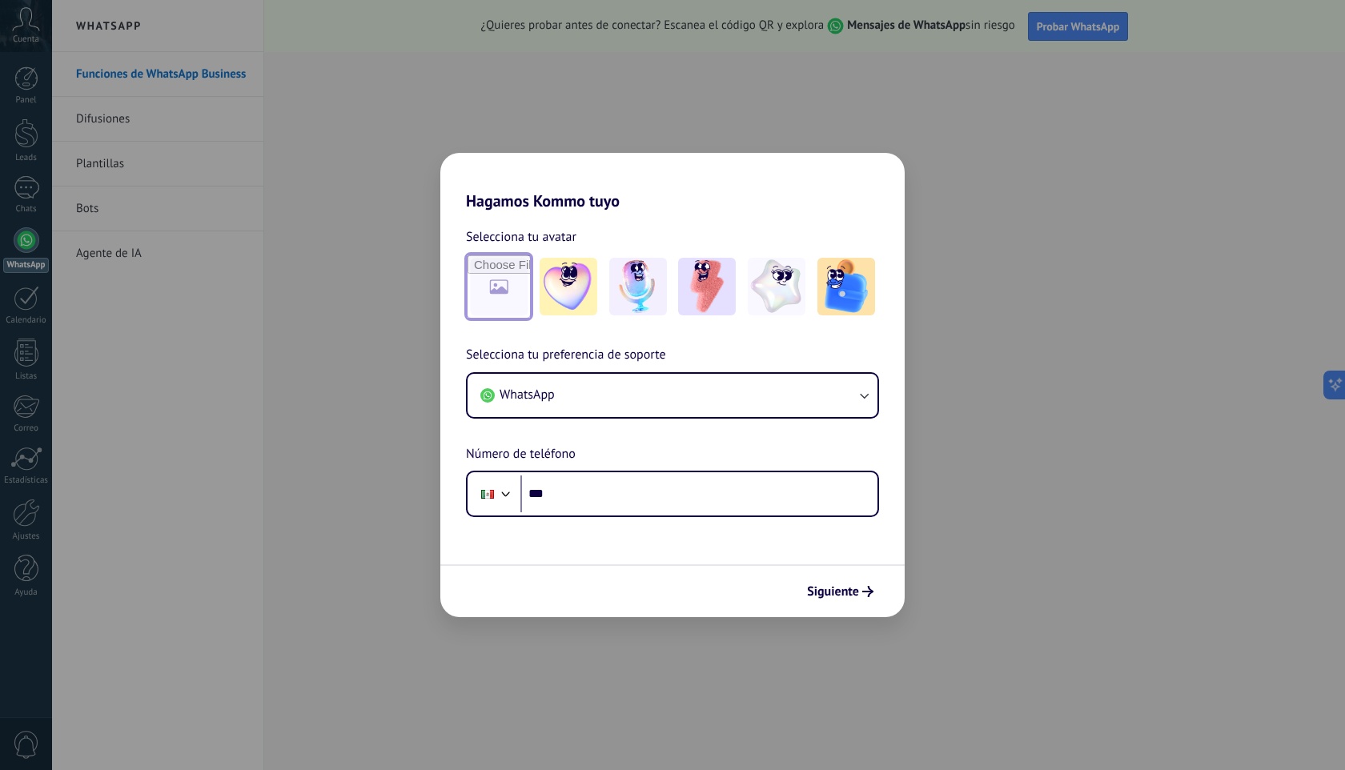
click at [495, 308] on input "file" at bounding box center [499, 286] width 62 height 62
type input "**********"
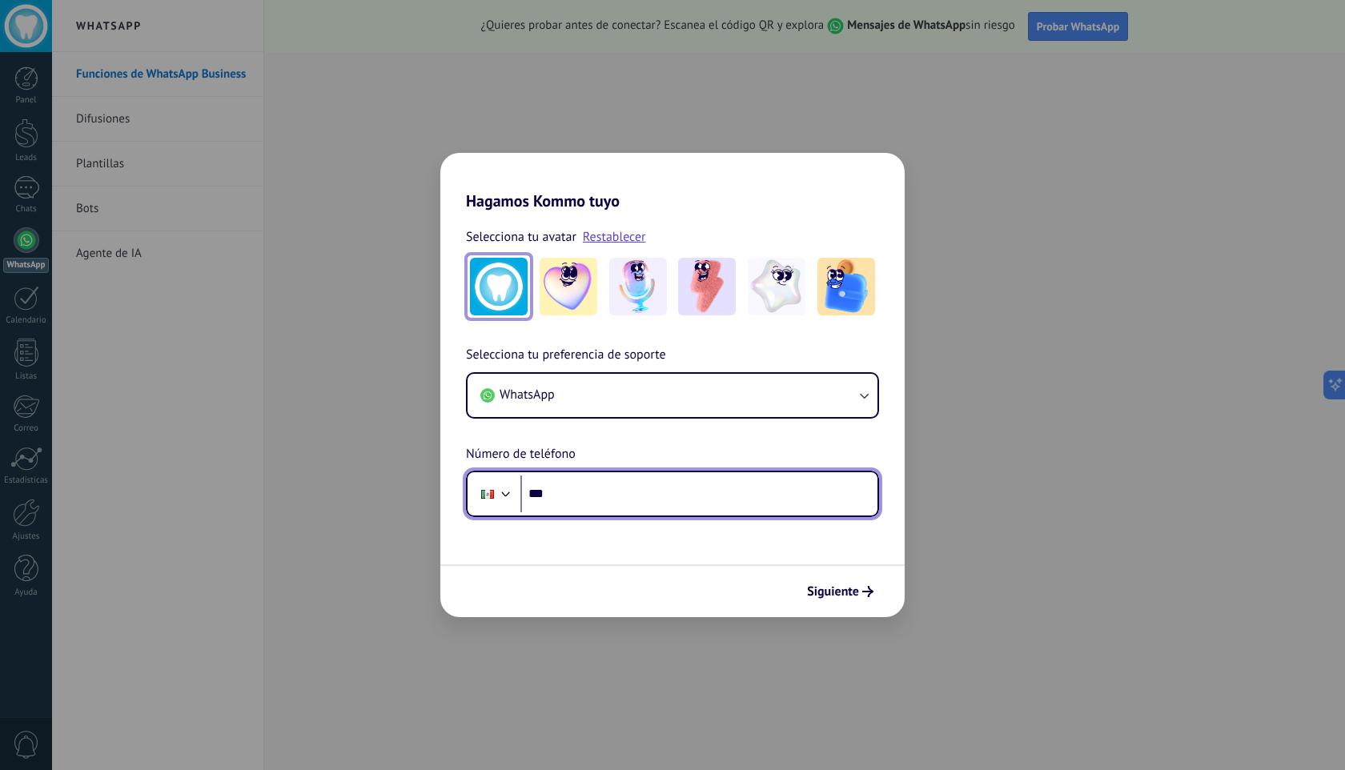
click at [730, 499] on input "***" at bounding box center [698, 494] width 357 height 37
type input "**********"
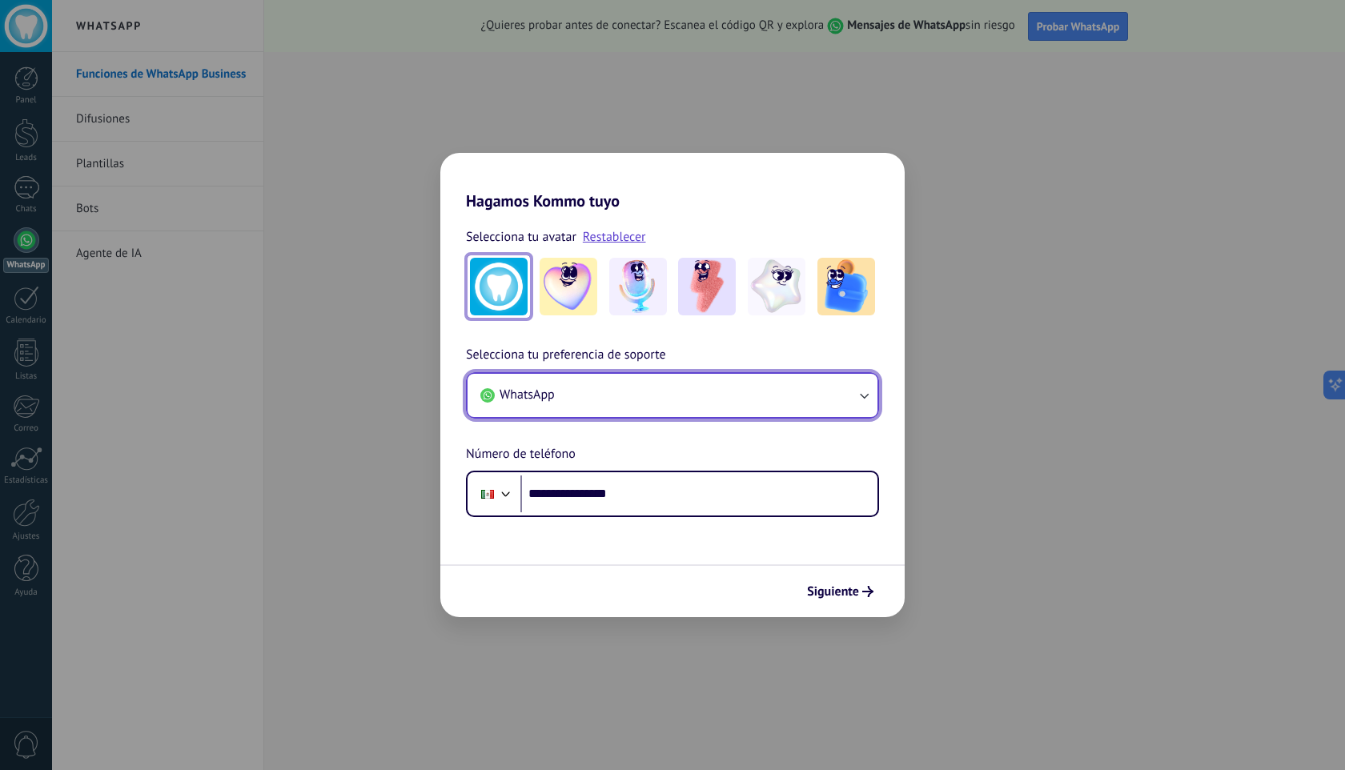
click at [868, 400] on icon "button" at bounding box center [864, 395] width 16 height 16
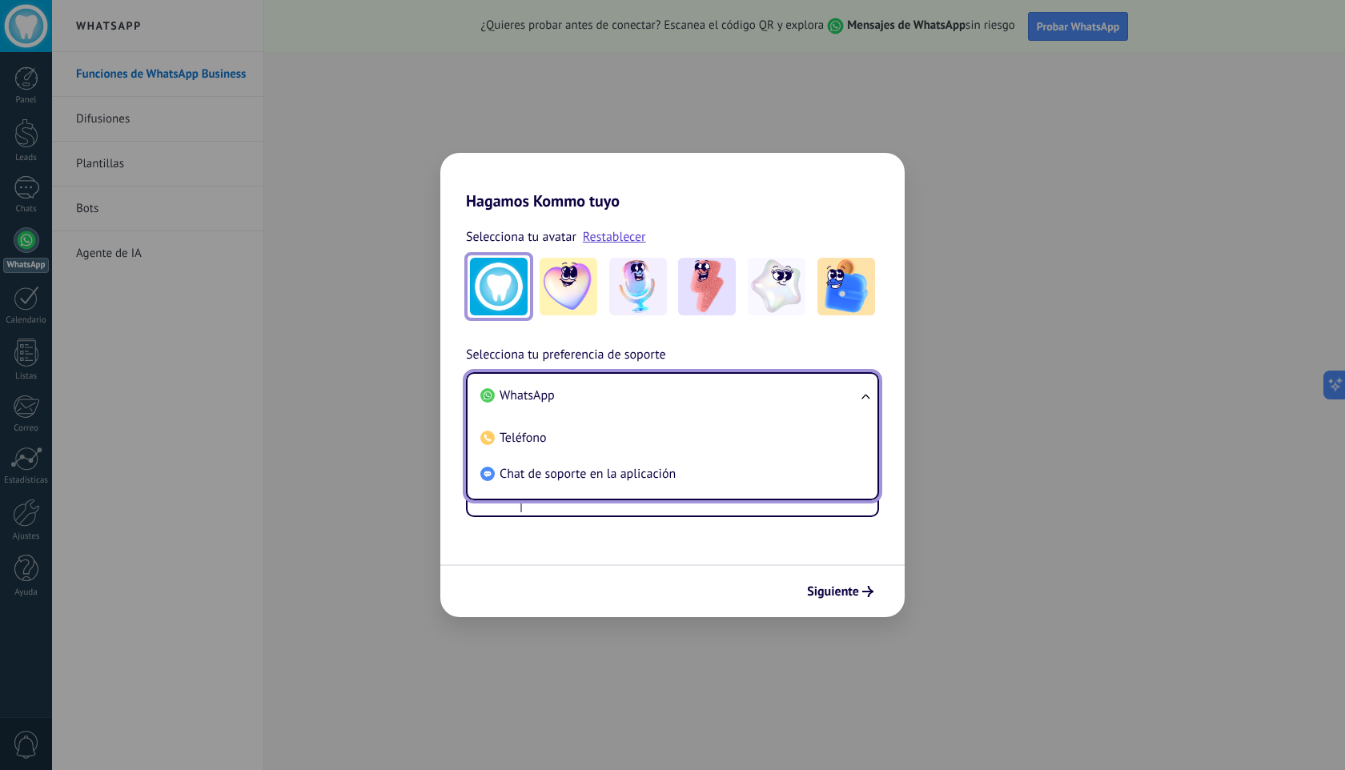
click at [868, 400] on ul "WhatsApp Teléfono Chat de soporte en la aplicación" at bounding box center [672, 436] width 413 height 128
click at [865, 396] on ul "WhatsApp Teléfono Chat de soporte en la aplicación" at bounding box center [672, 436] width 413 height 128
click at [859, 599] on button "Siguiente" at bounding box center [840, 591] width 81 height 27
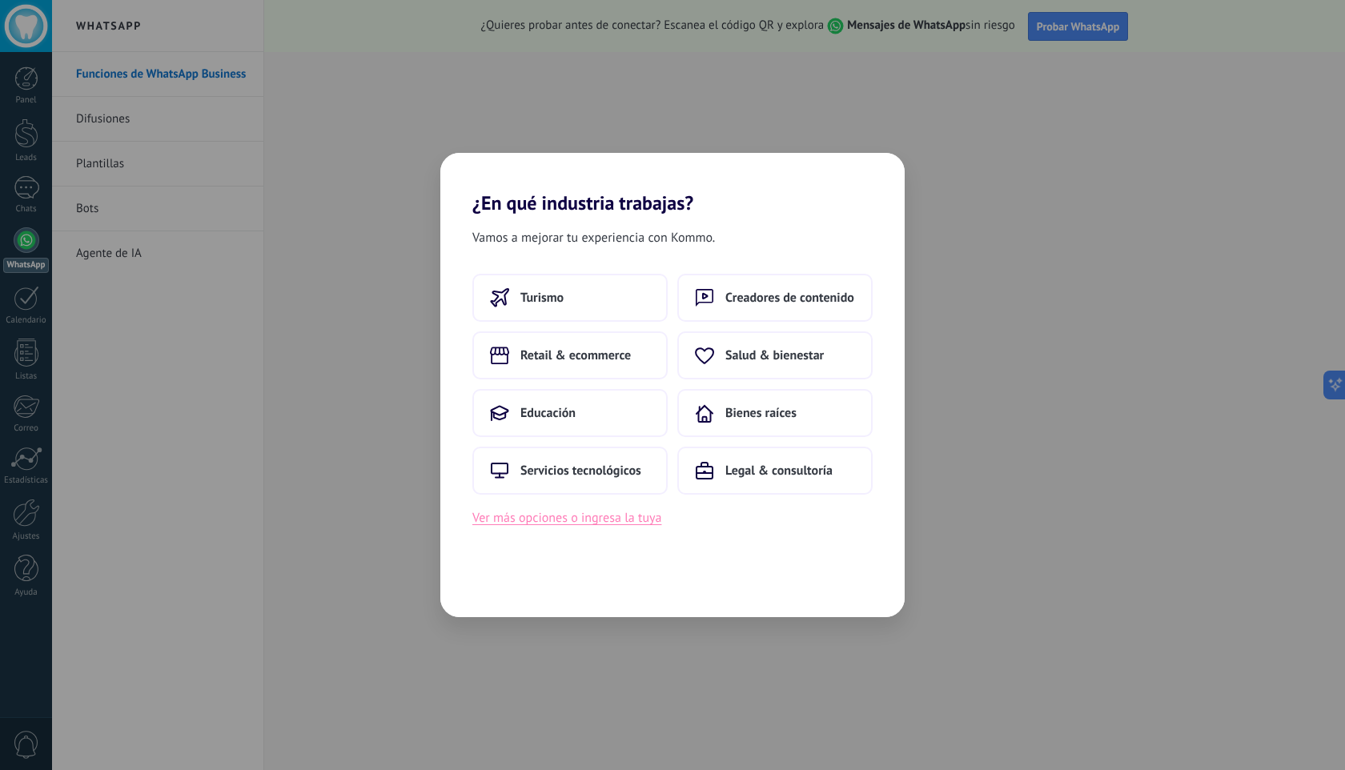
click at [600, 522] on button "Ver más opciones o ingresa la tuya" at bounding box center [566, 518] width 189 height 21
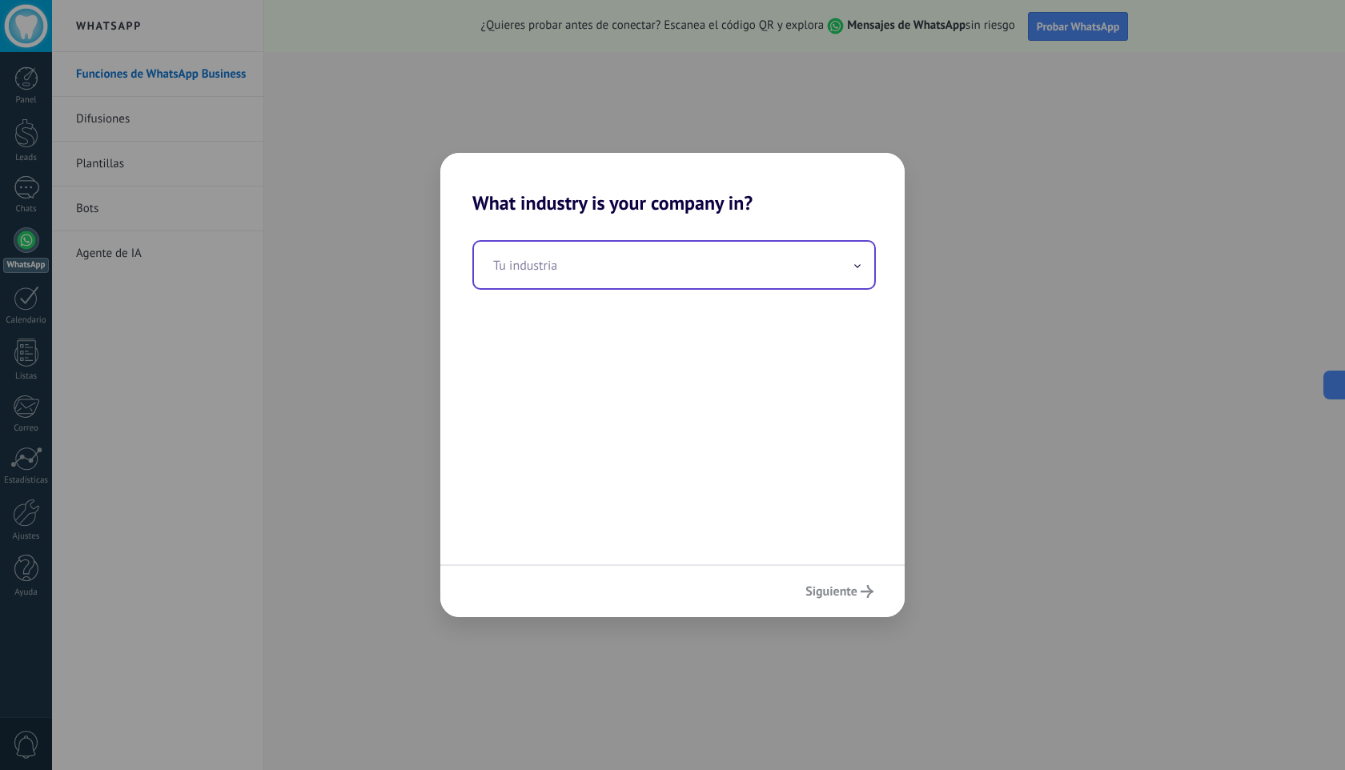
click at [567, 271] on input "text" at bounding box center [674, 265] width 400 height 46
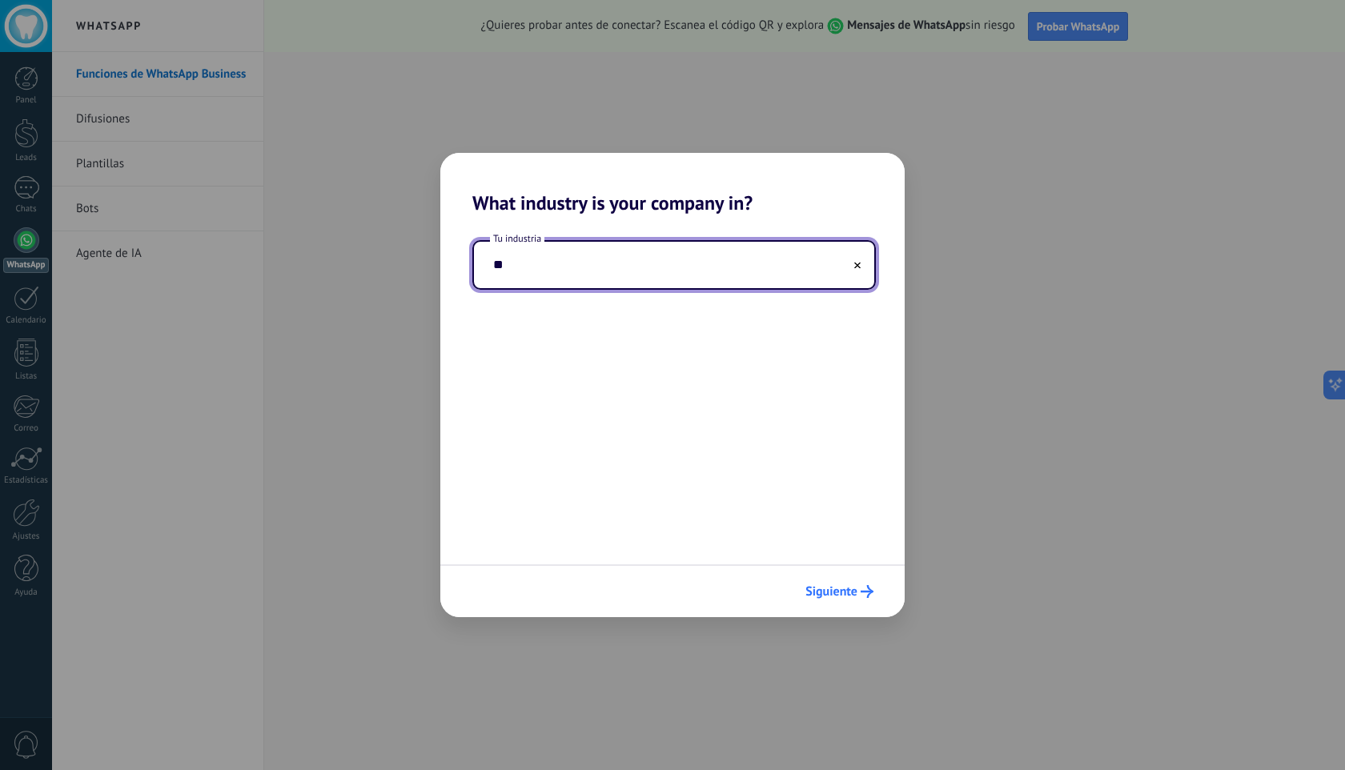
type input "*"
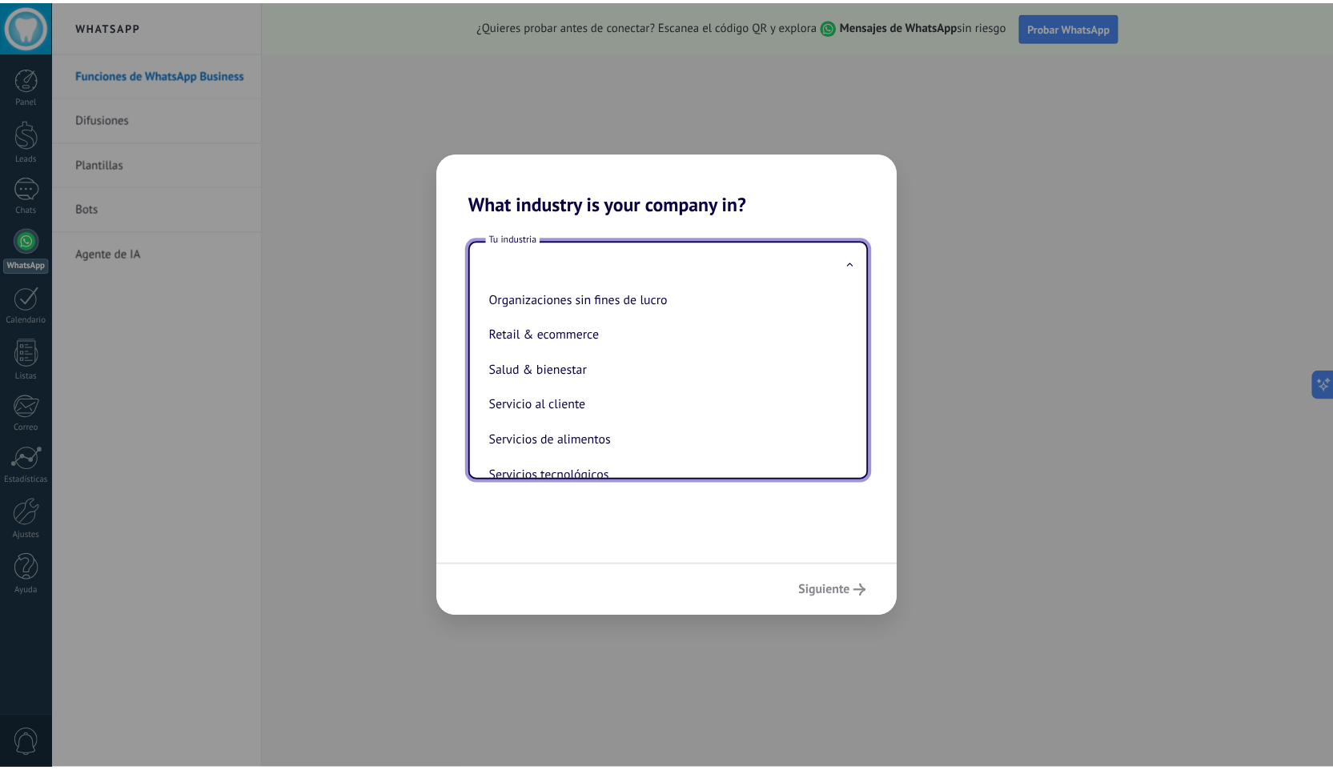
scroll to position [296, 0]
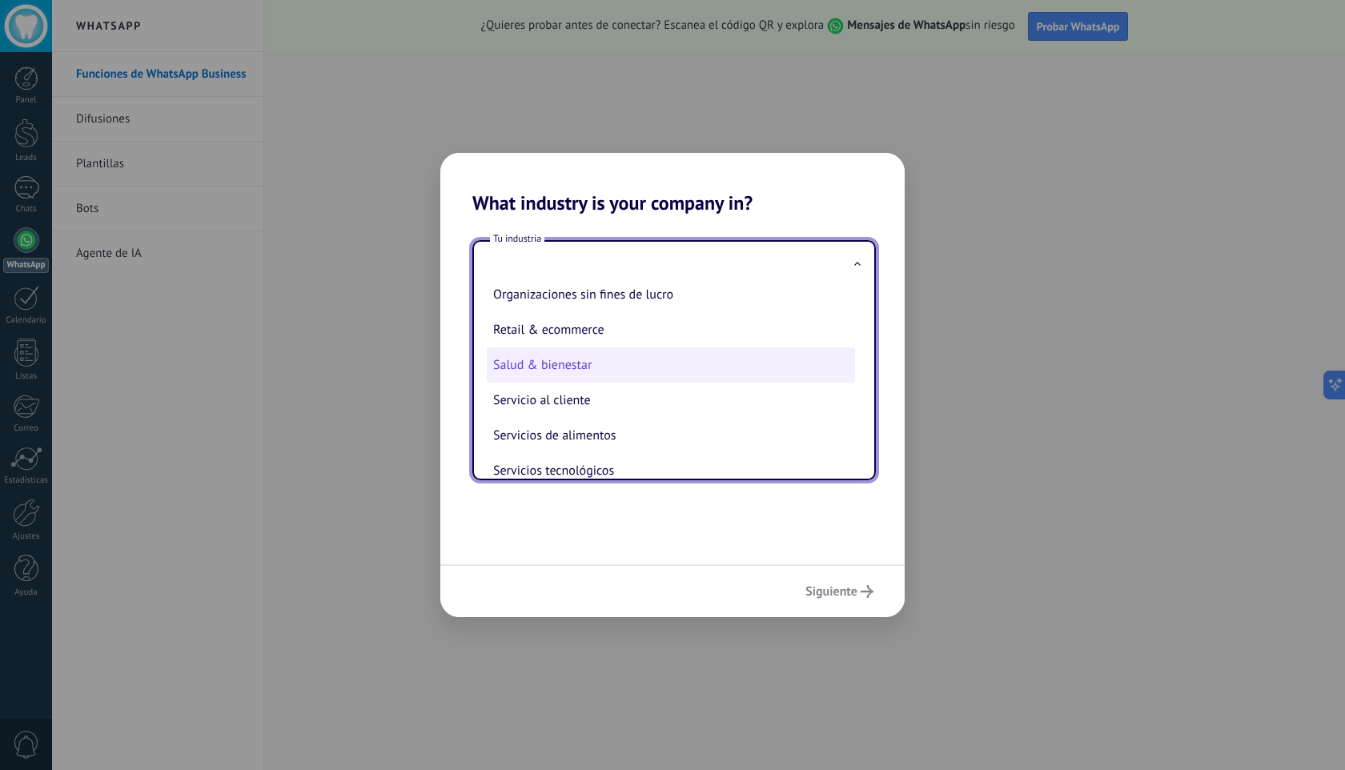
click at [720, 383] on li "Salud & bienestar" at bounding box center [671, 364] width 368 height 35
type input "**********"
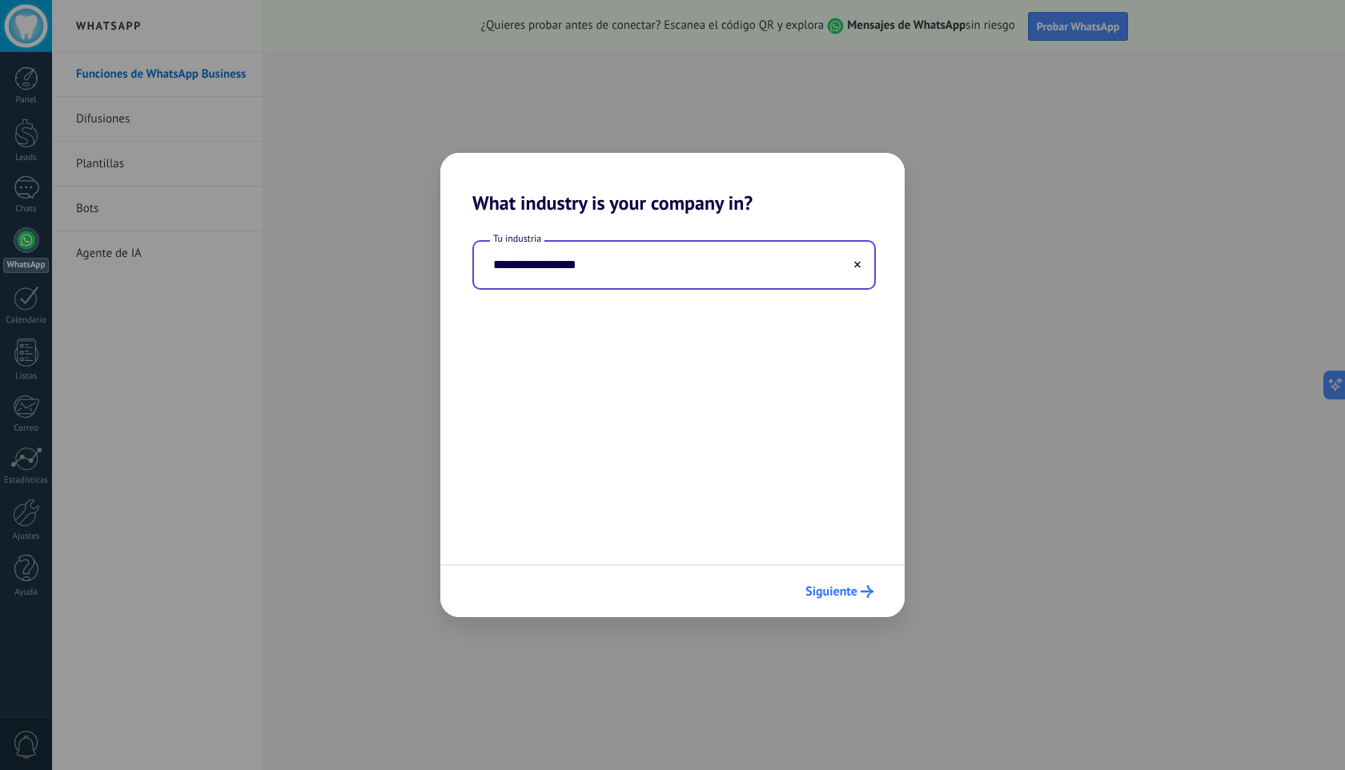
click at [866, 594] on icon "submit" at bounding box center [867, 591] width 13 height 13
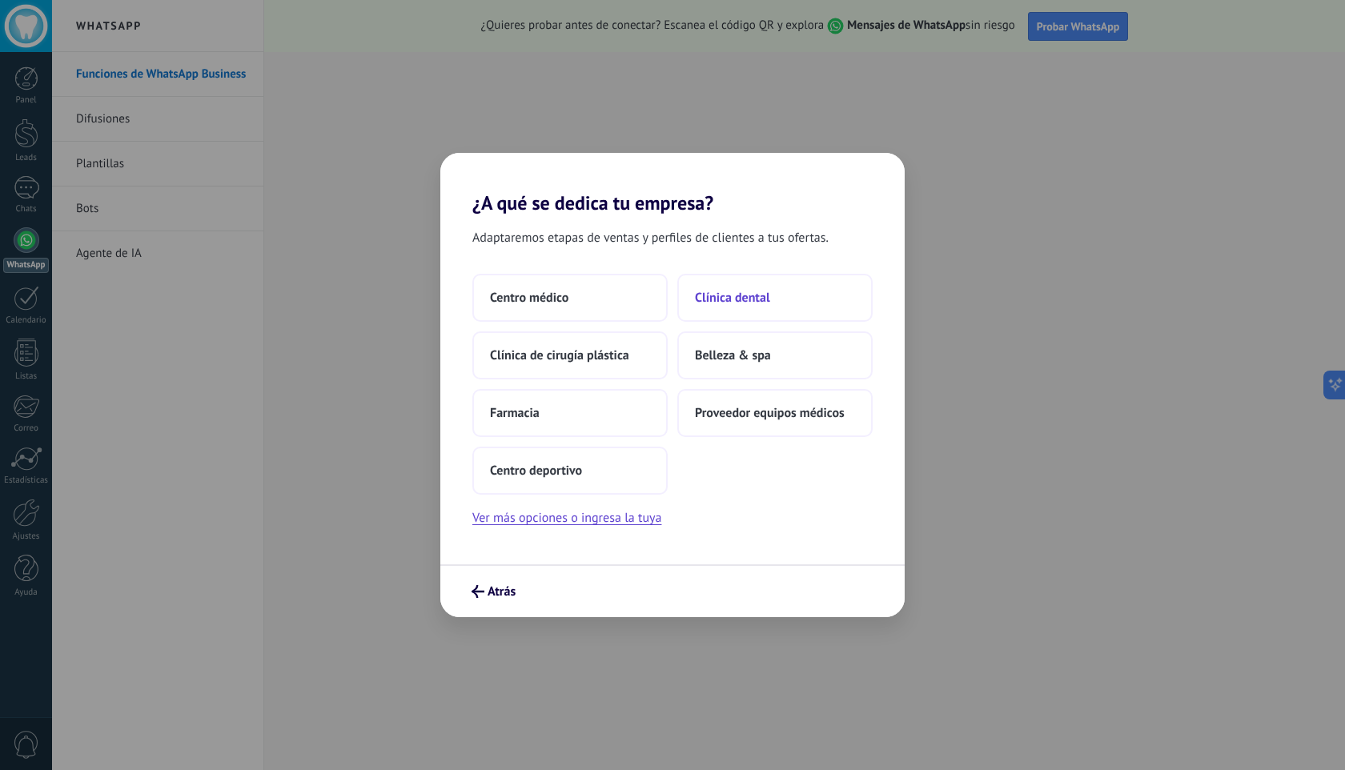
click at [797, 303] on button "Clínica dental" at bounding box center [774, 298] width 195 height 48
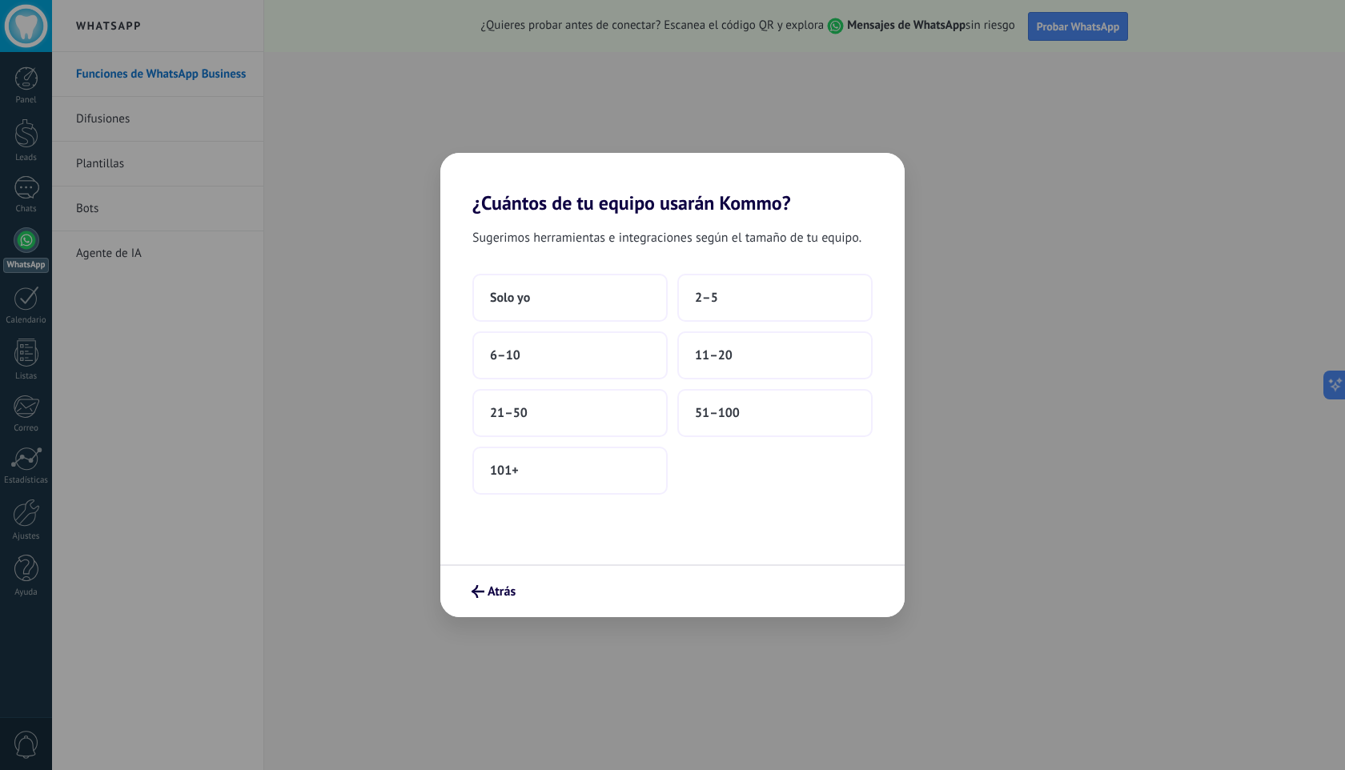
click at [797, 303] on button "2–5" at bounding box center [774, 298] width 195 height 48
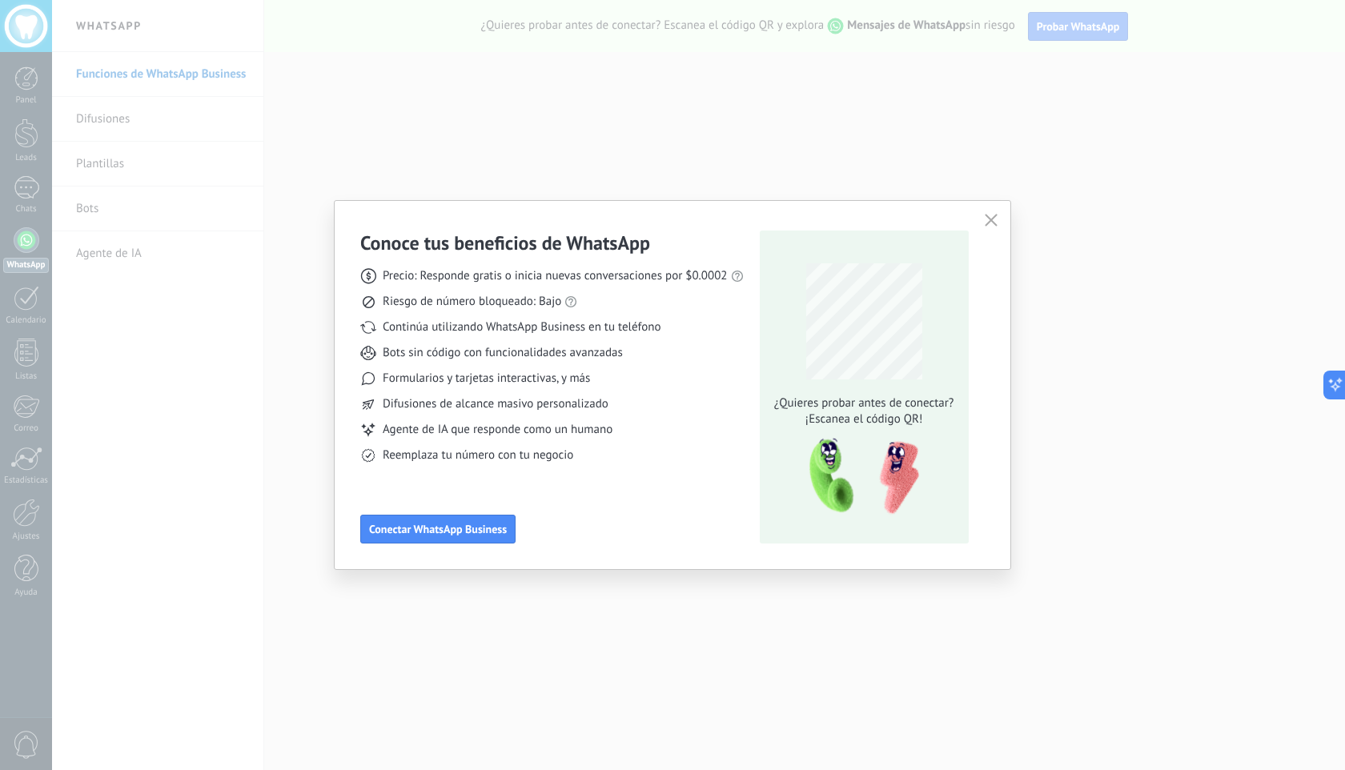
click at [994, 217] on use "button" at bounding box center [991, 220] width 12 height 12
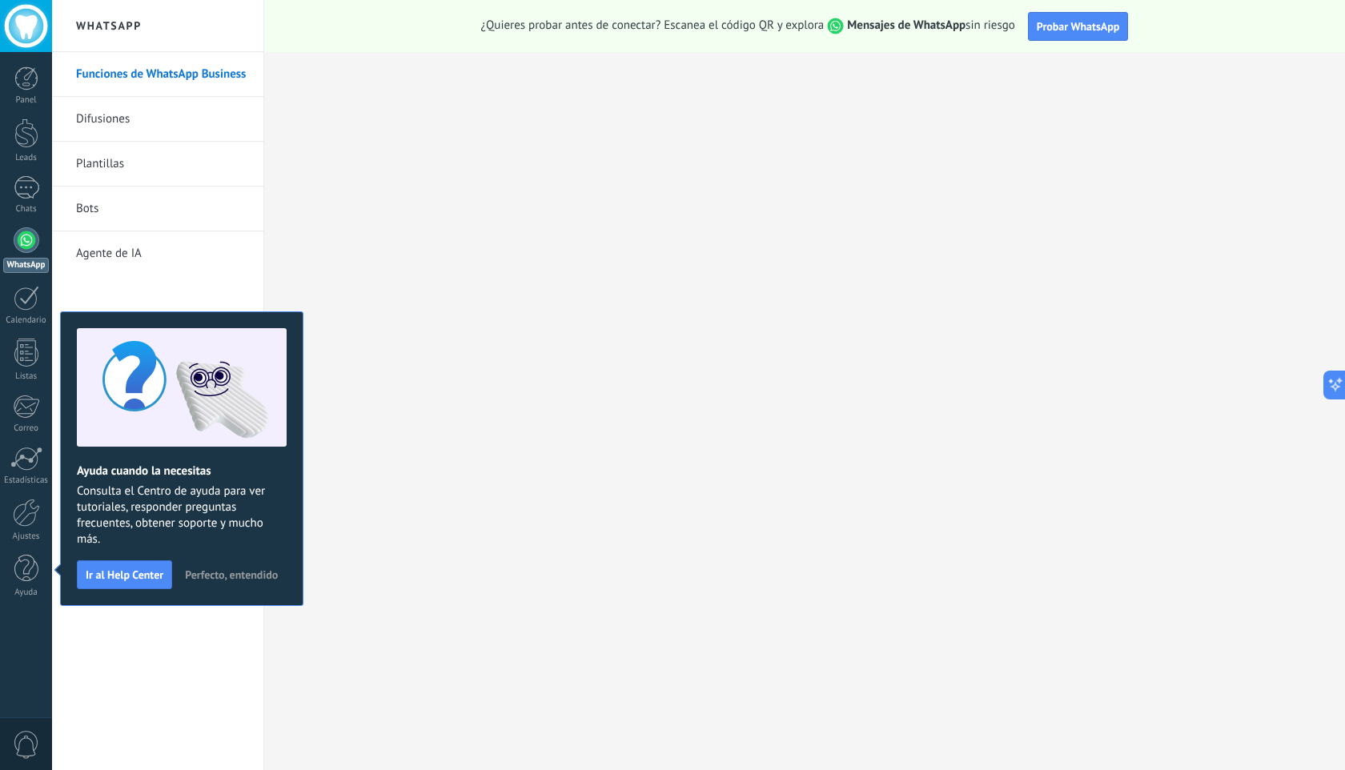
click at [26, 239] on div at bounding box center [27, 240] width 26 height 26
click at [130, 569] on span "Ir al Help Center" at bounding box center [125, 574] width 78 height 11
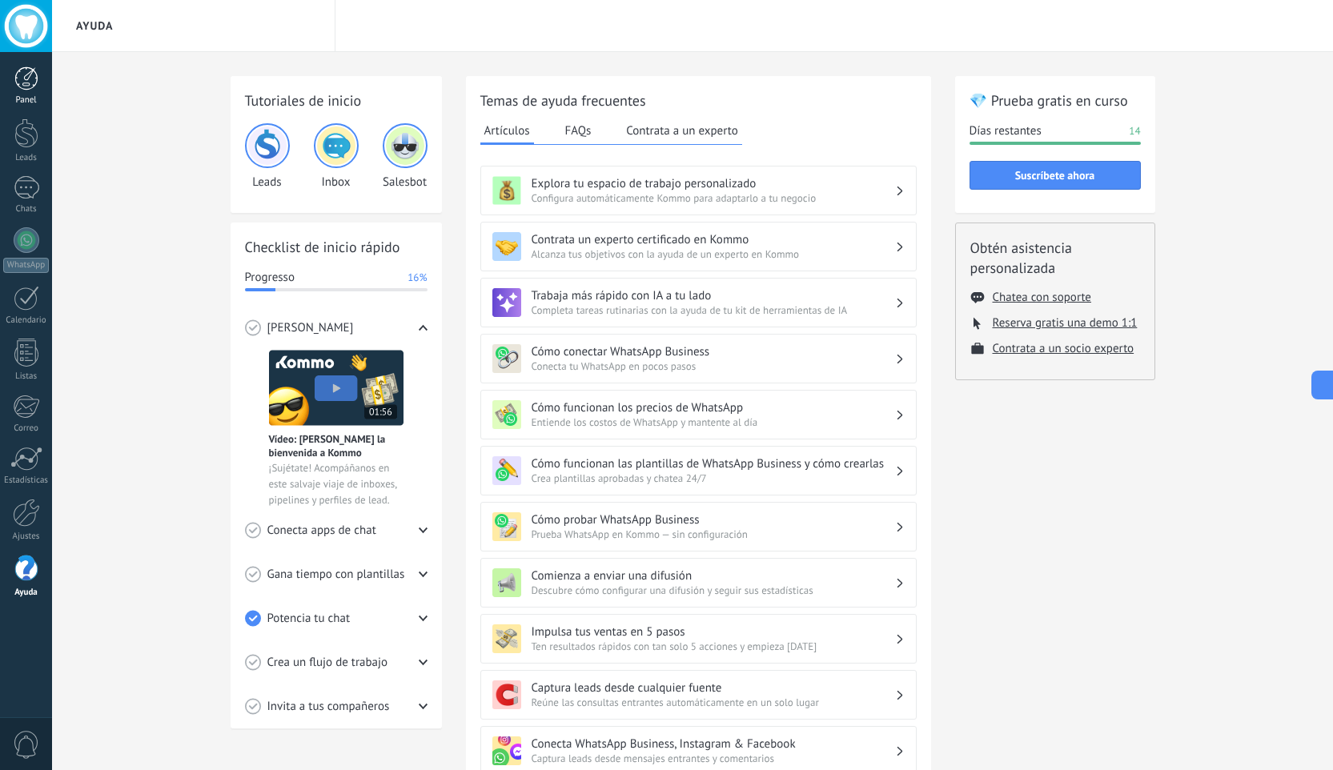
click at [37, 90] on div at bounding box center [26, 78] width 24 height 24
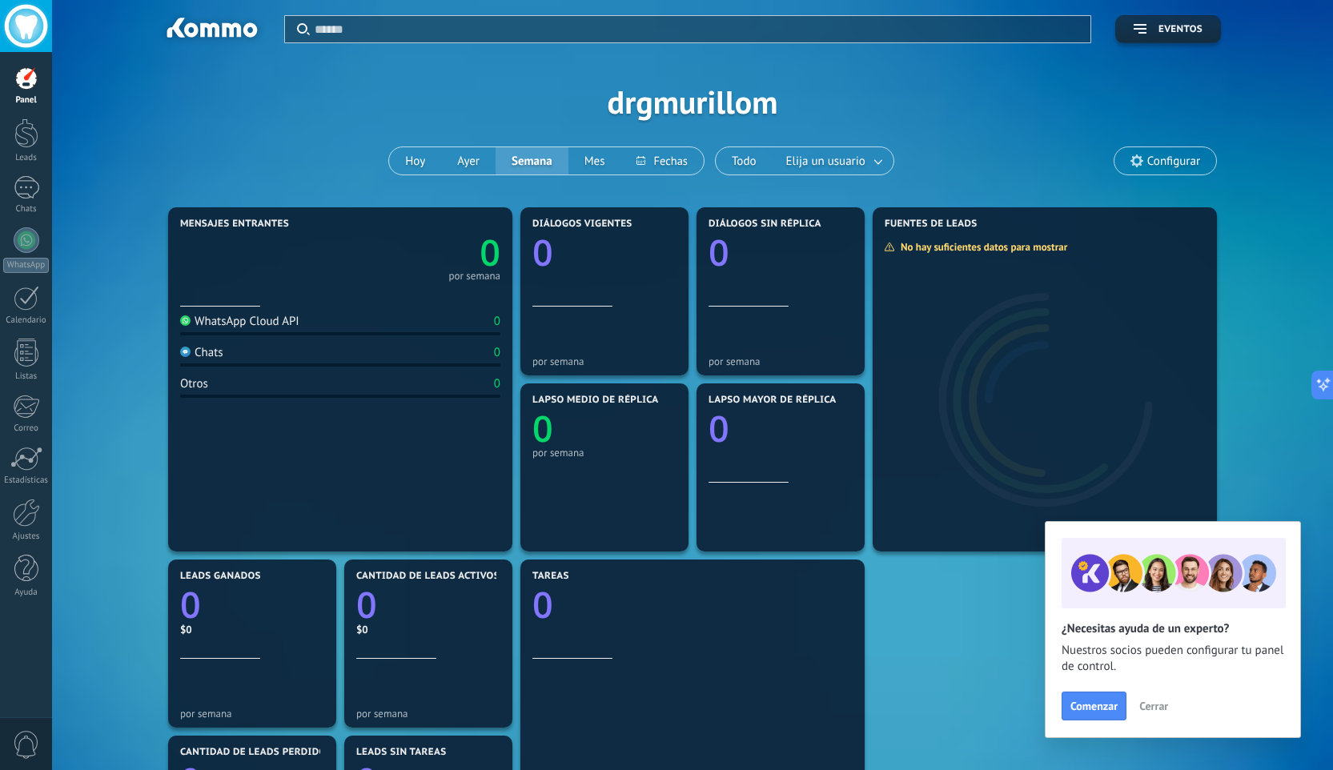
click at [370, 104] on div "Aplicar Eventos drgmurillom [DATE] [DATE] Semana Mes Todo Elija un usuario Conf…" at bounding box center [692, 101] width 1233 height 203
click at [27, 231] on div at bounding box center [27, 240] width 26 height 26
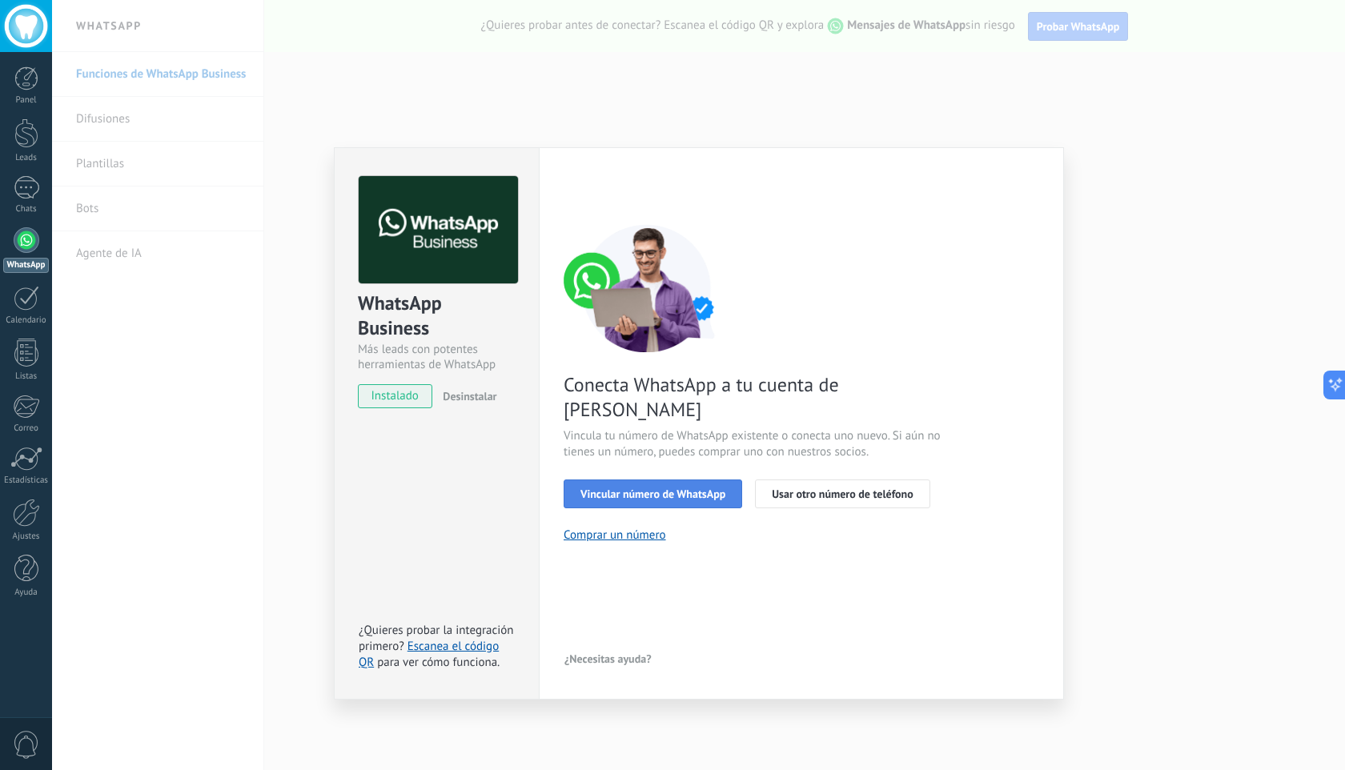
click at [622, 488] on span "Vincular número de WhatsApp" at bounding box center [652, 493] width 145 height 11
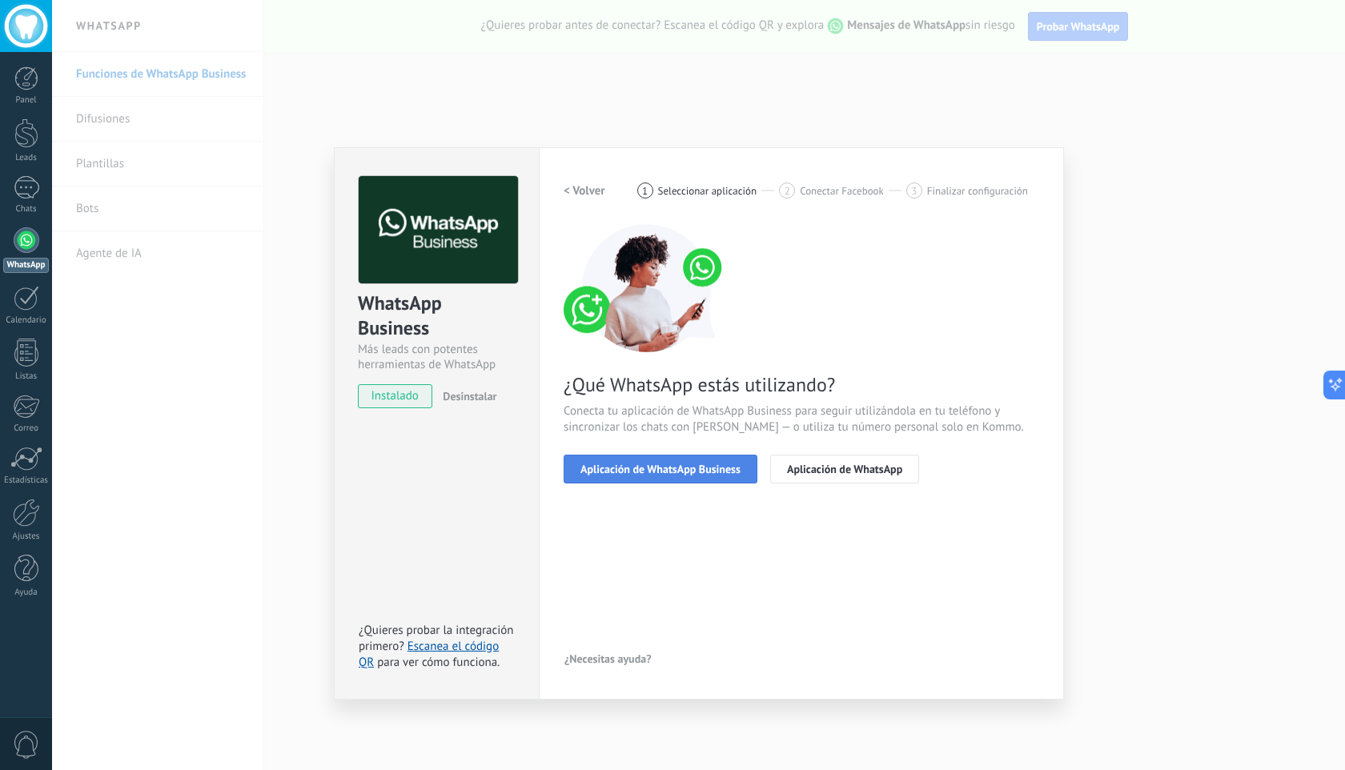
click at [734, 473] on span "Aplicación de WhatsApp Business" at bounding box center [660, 469] width 160 height 11
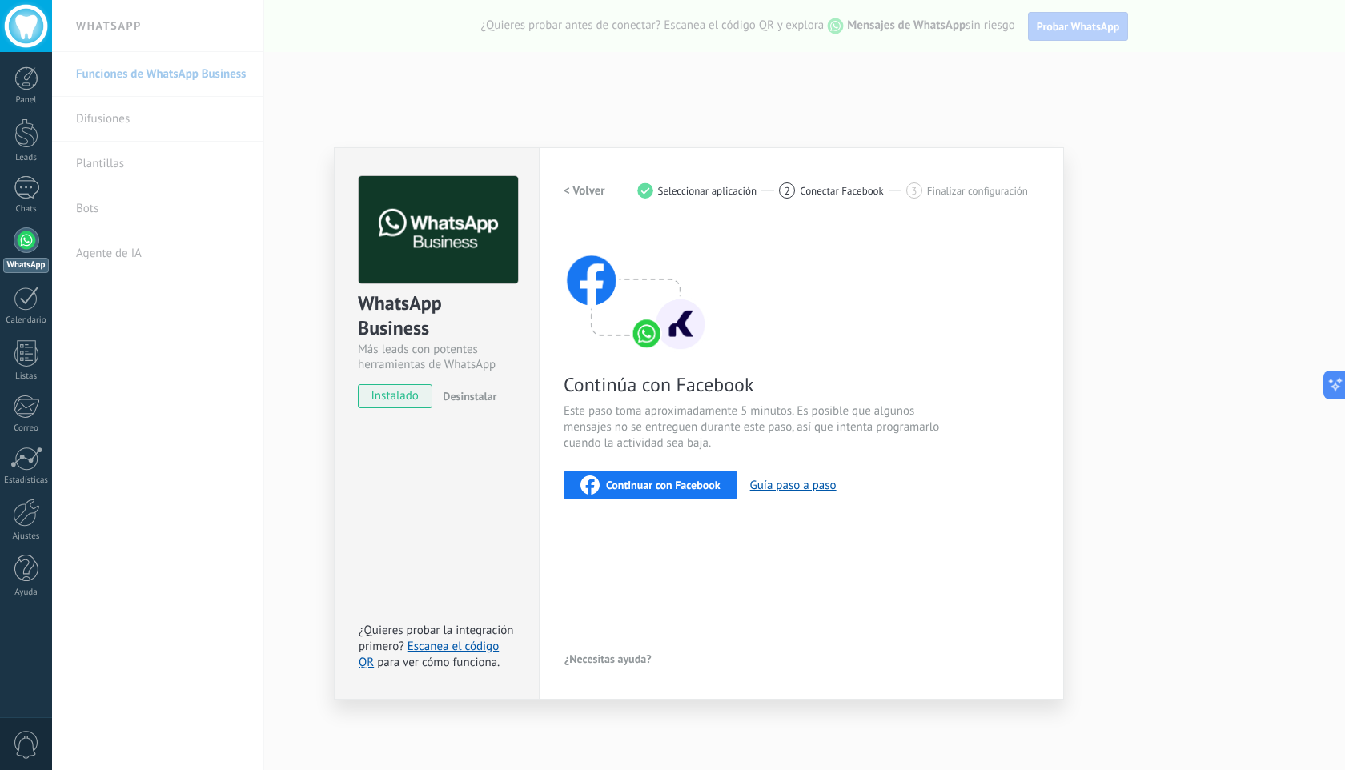
click at [733, 473] on button "Continuar con Facebook" at bounding box center [651, 485] width 174 height 29
click at [1203, 510] on div "WhatsApp Business Más leads con potentes herramientas de WhatsApp instalado Des…" at bounding box center [698, 385] width 1293 height 770
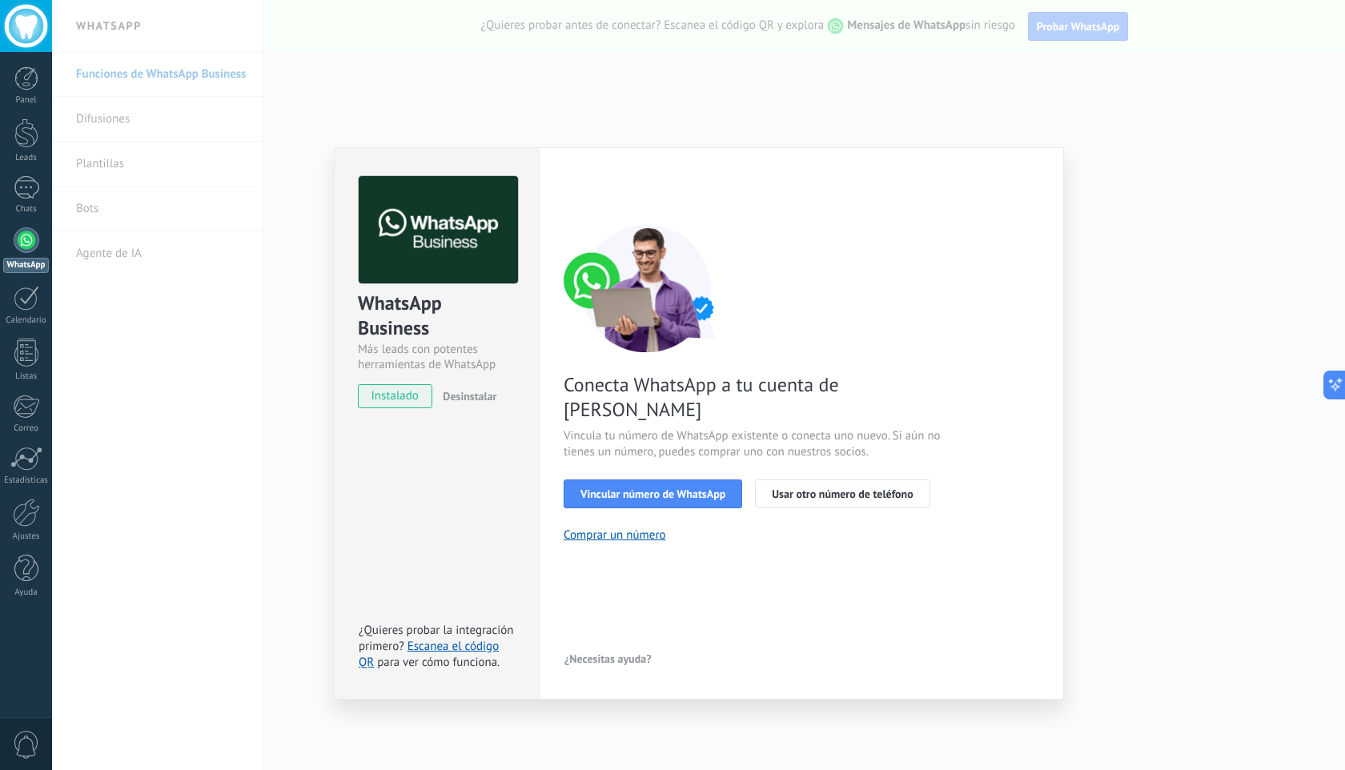
click at [202, 562] on div "WhatsApp Business Más leads con potentes herramientas de WhatsApp instalado Des…" at bounding box center [698, 385] width 1293 height 770
click at [651, 488] on span "Vincular número de WhatsApp" at bounding box center [652, 493] width 145 height 11
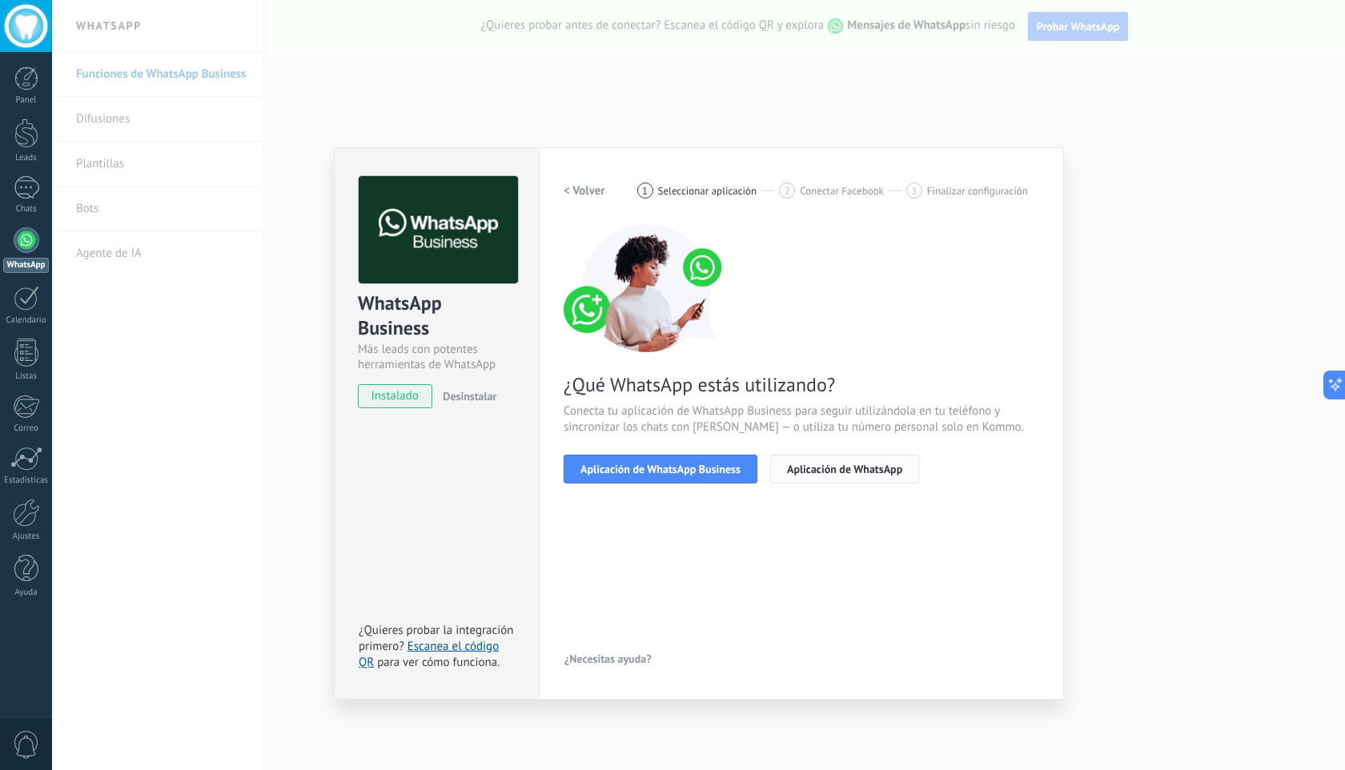
click at [797, 473] on span "Aplicación de WhatsApp" at bounding box center [844, 469] width 115 height 11
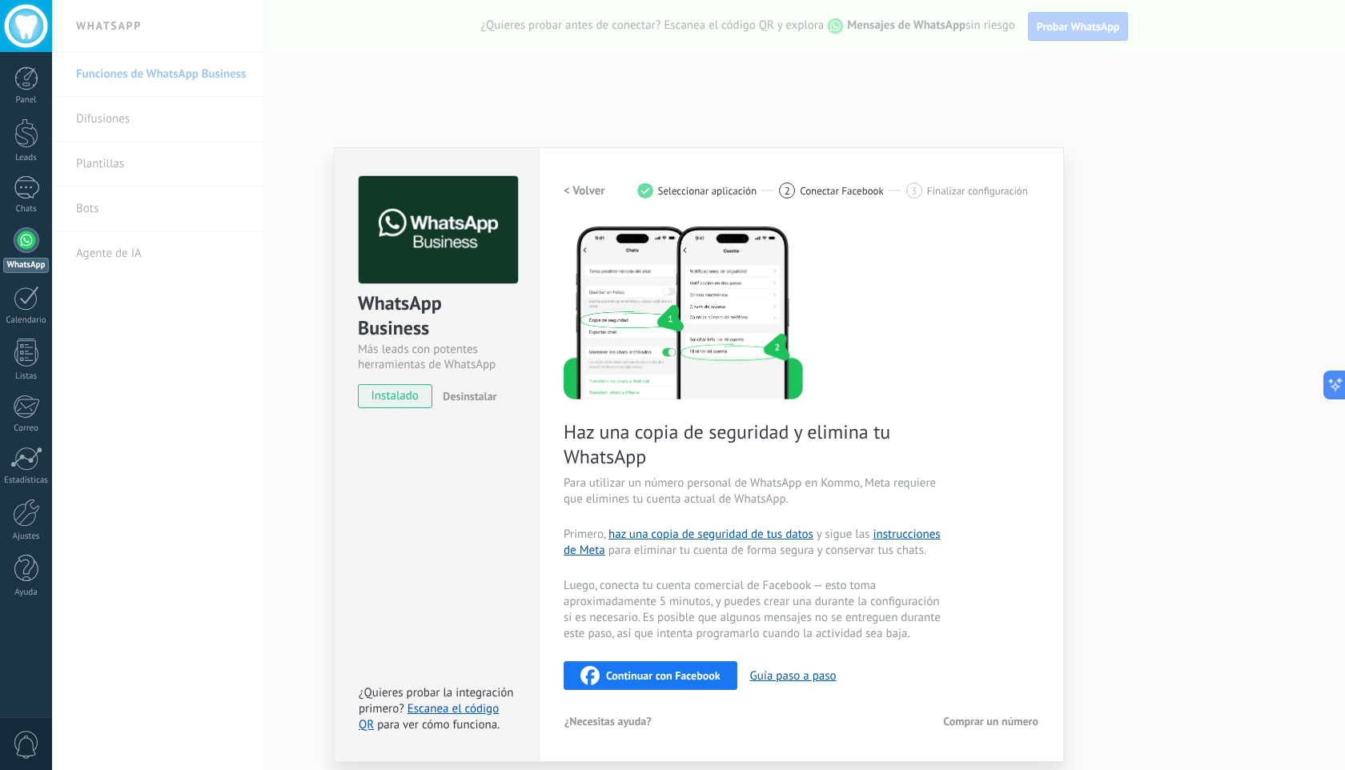
click at [680, 672] on span "Continuar con Facebook" at bounding box center [663, 675] width 114 height 11
click at [808, 126] on div "WhatsApp Business Más leads con potentes herramientas de WhatsApp instalado Des…" at bounding box center [698, 385] width 1293 height 770
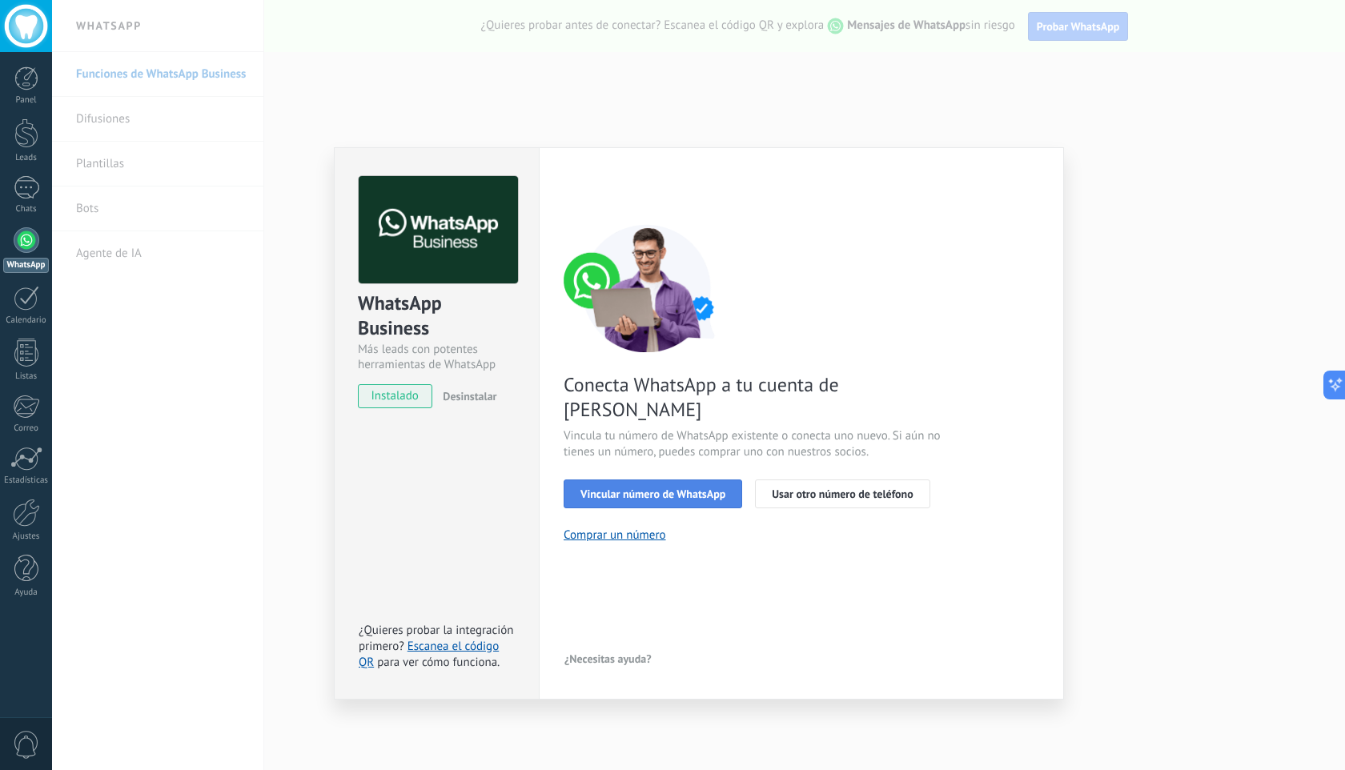
click at [654, 488] on span "Vincular número de WhatsApp" at bounding box center [652, 493] width 145 height 11
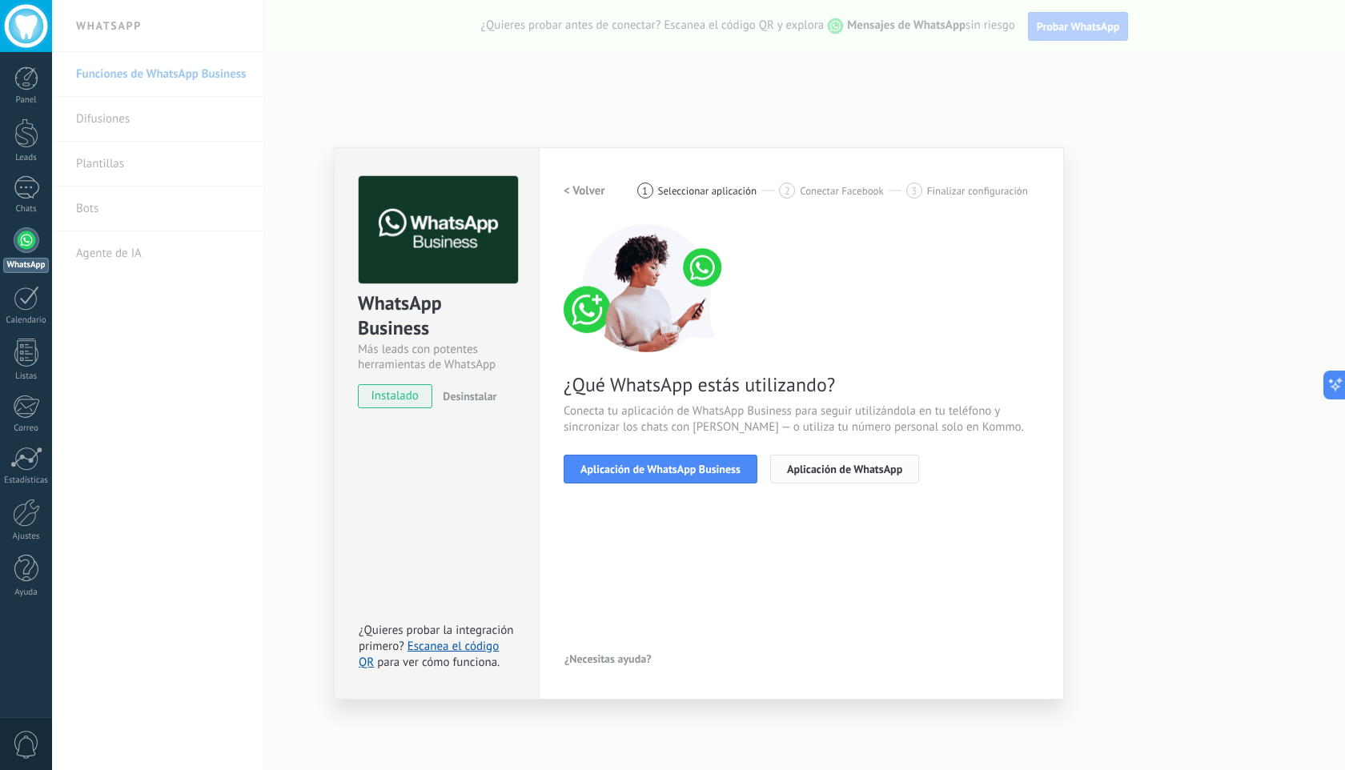
click at [816, 475] on span "Aplicación de WhatsApp" at bounding box center [844, 469] width 115 height 11
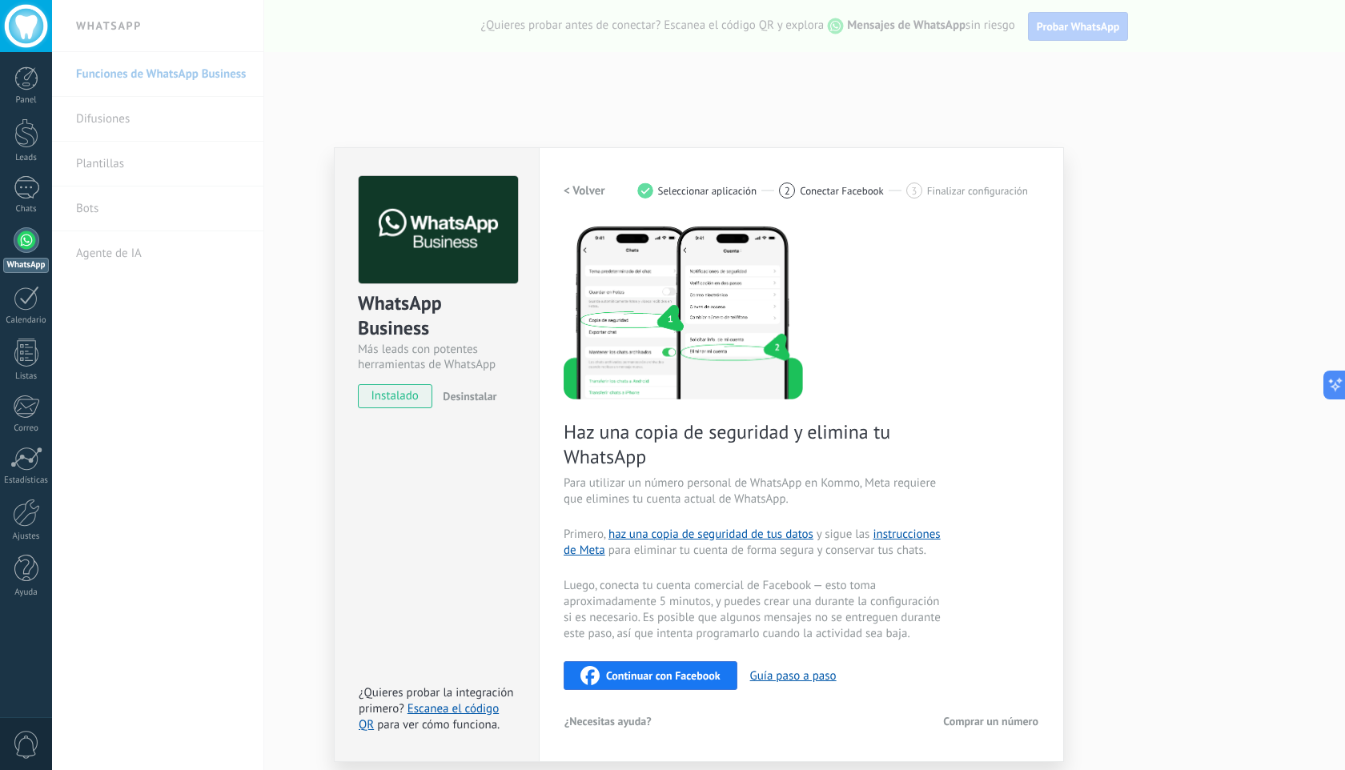
click at [636, 666] on div "Continuar con Facebook" at bounding box center [650, 675] width 140 height 19
click at [288, 452] on div "WhatsApp Business Más leads con potentes herramientas de WhatsApp instalado Des…" at bounding box center [698, 385] width 1293 height 770
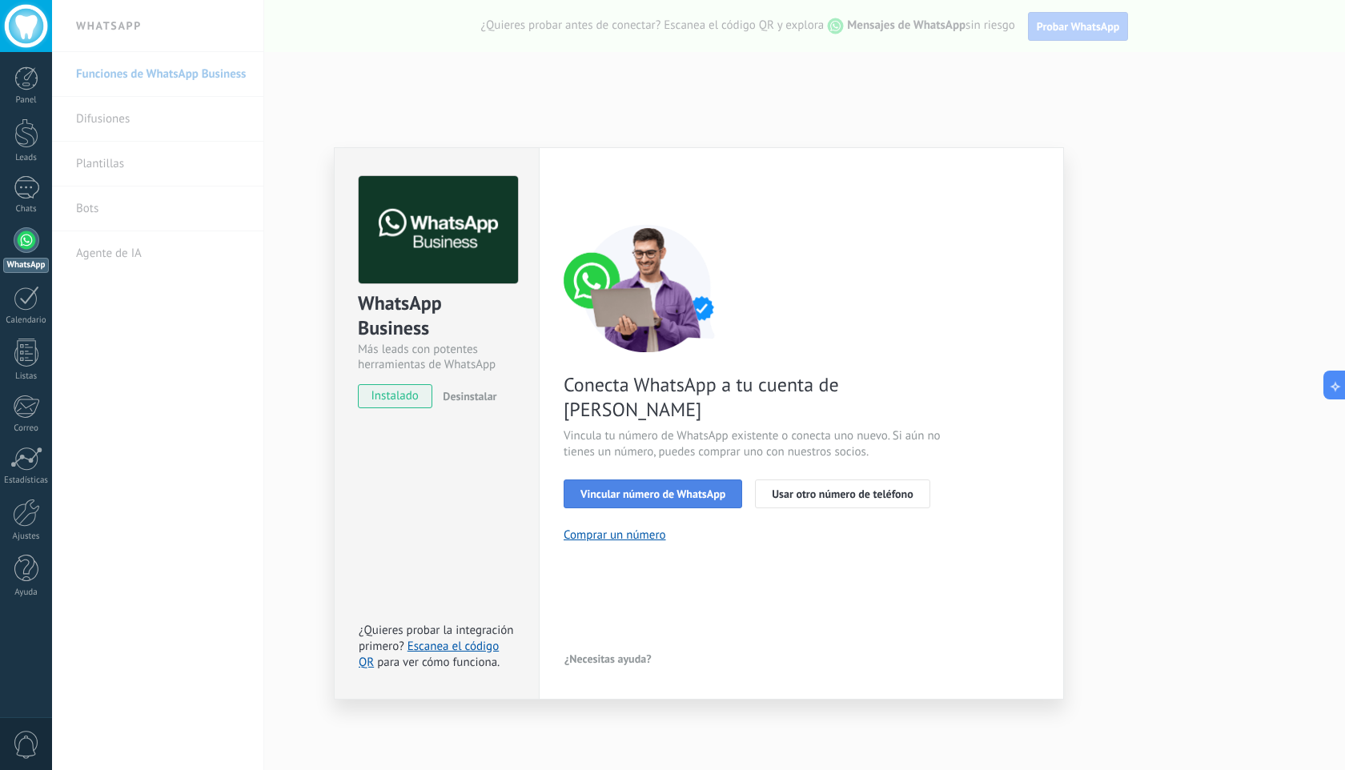
click at [723, 480] on button "Vincular número de WhatsApp" at bounding box center [653, 494] width 179 height 29
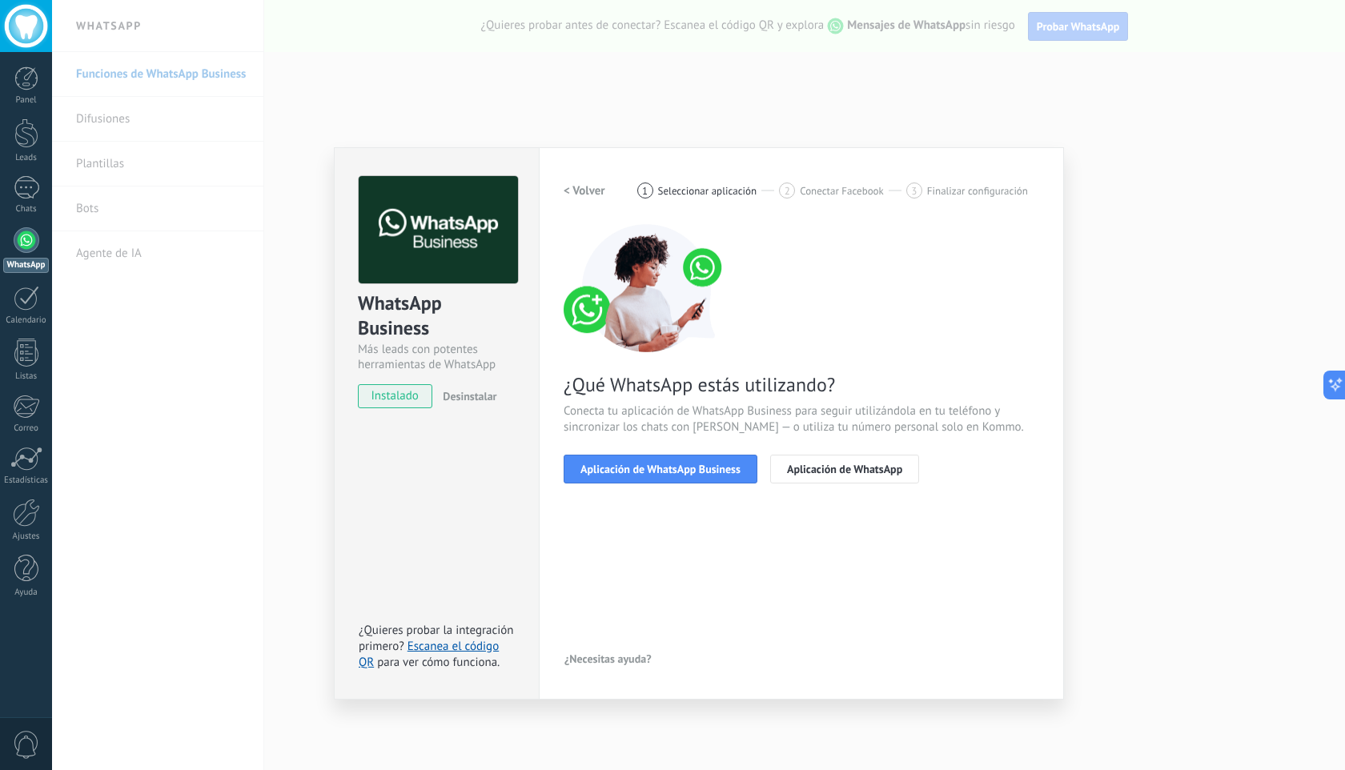
click at [723, 478] on button "Aplicación de WhatsApp Business" at bounding box center [661, 469] width 194 height 29
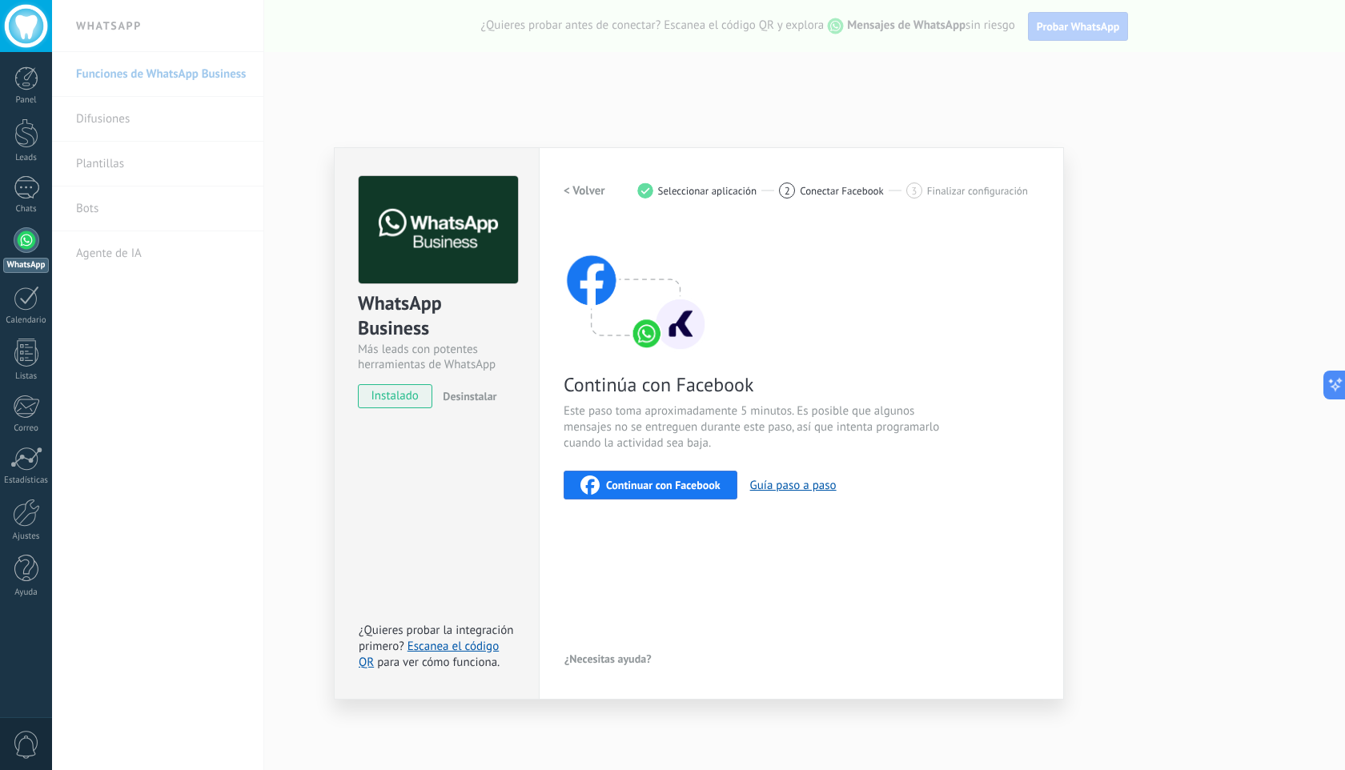
click at [695, 493] on div "Continuar con Facebook" at bounding box center [650, 485] width 140 height 19
click at [217, 377] on div "WhatsApp Business Más leads con potentes herramientas de WhatsApp instalado Des…" at bounding box center [698, 385] width 1293 height 770
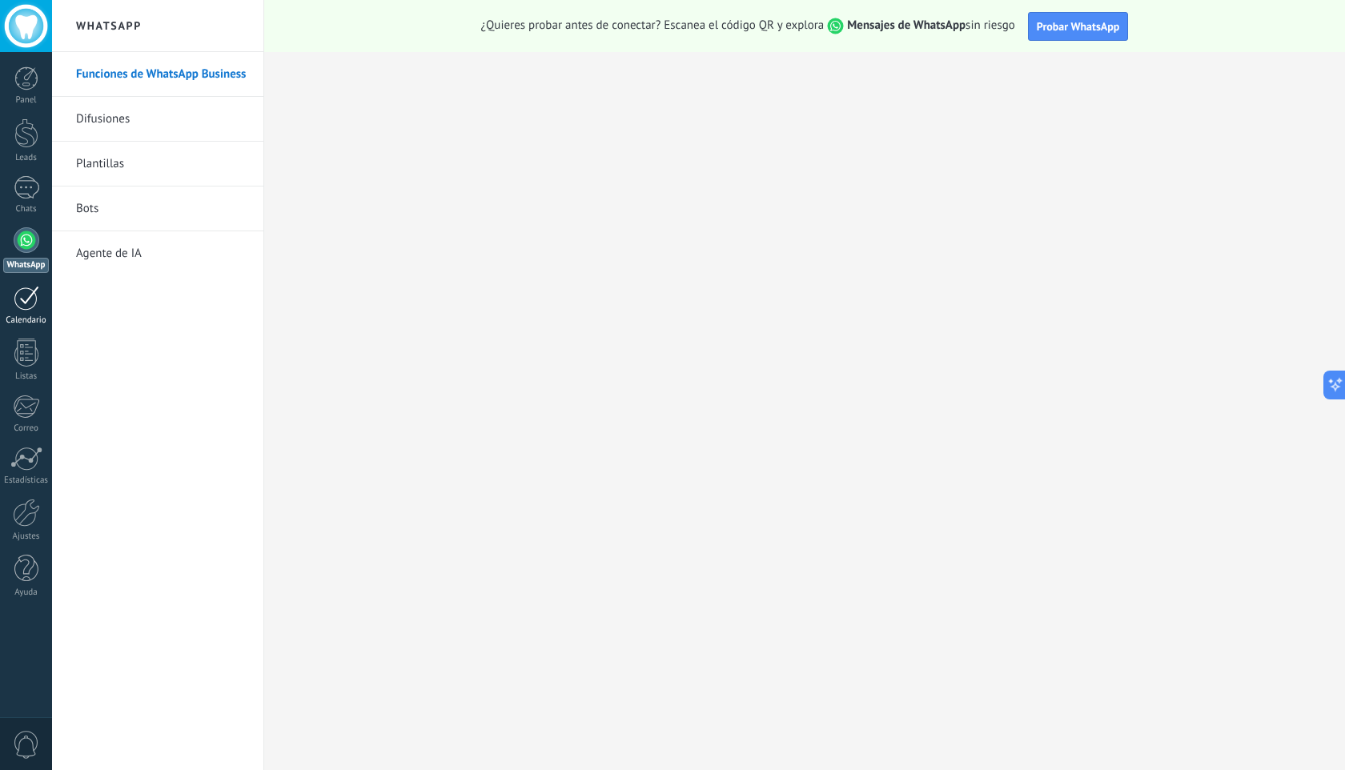
click at [46, 296] on link "Calendario" at bounding box center [26, 306] width 52 height 40
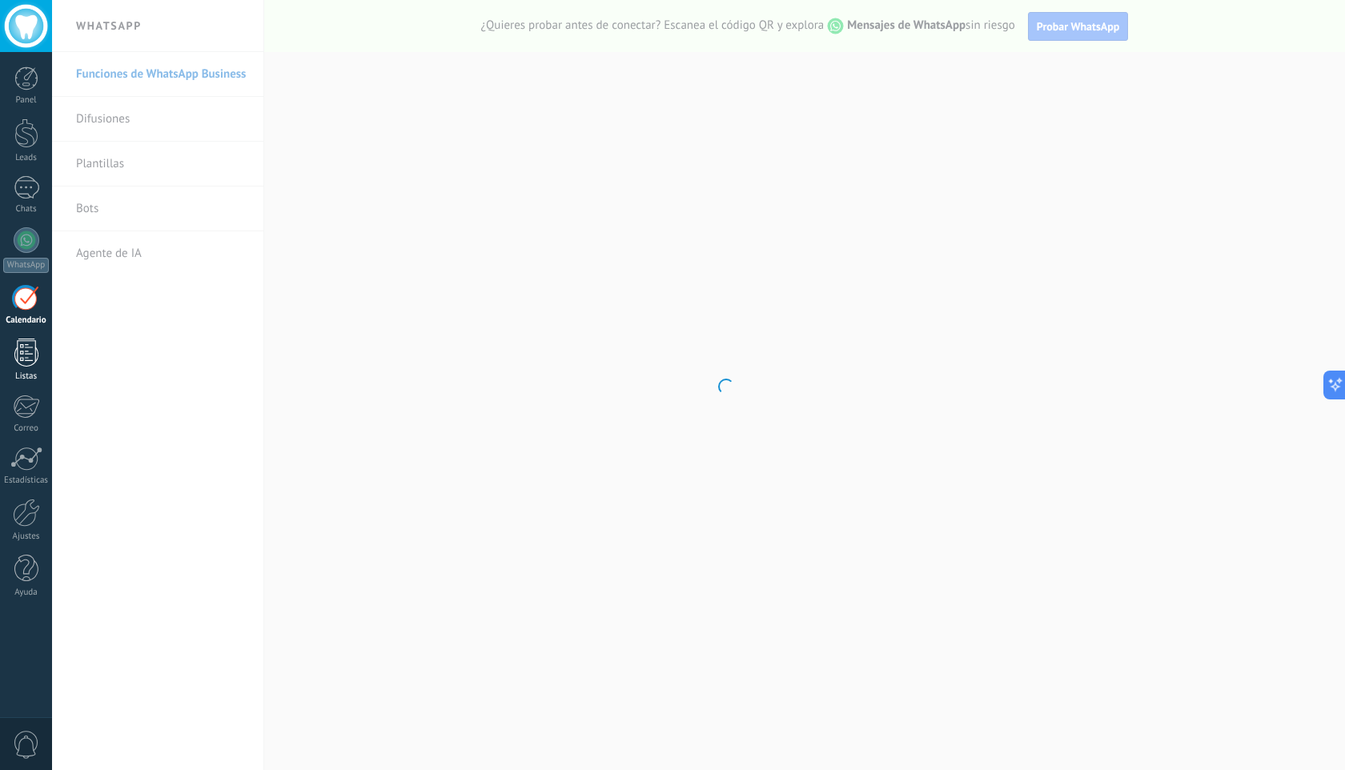
click at [34, 353] on div at bounding box center [26, 353] width 24 height 28
